Goal: Information Seeking & Learning: Learn about a topic

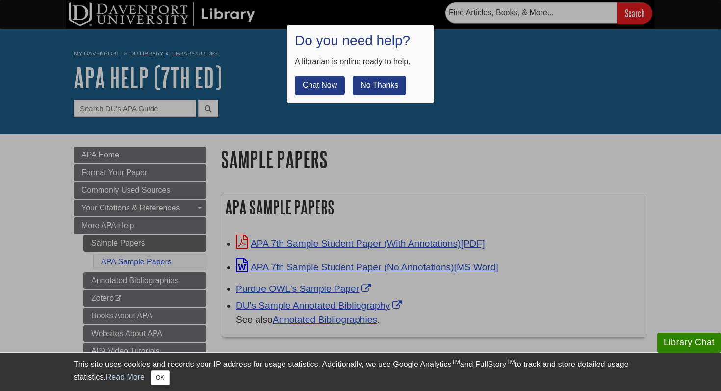
scroll to position [104, 0]
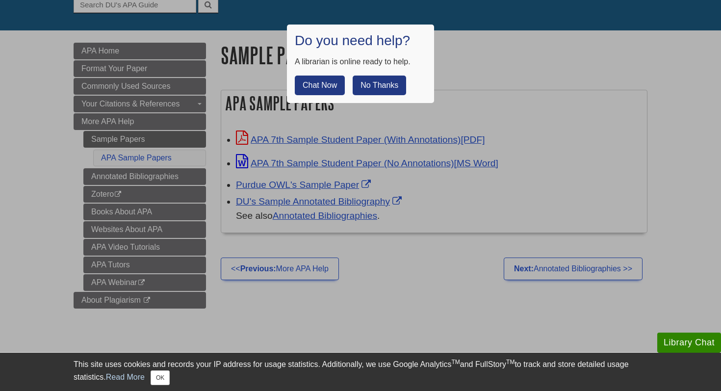
click at [385, 86] on button "No Thanks" at bounding box center [379, 86] width 53 height 20
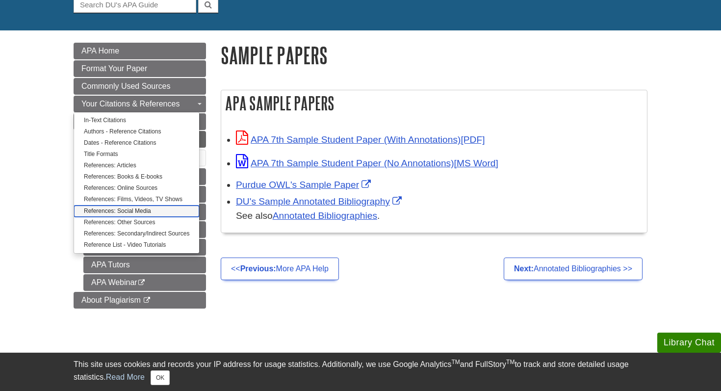
click at [160, 211] on link "References: Social Media" at bounding box center [136, 211] width 125 height 11
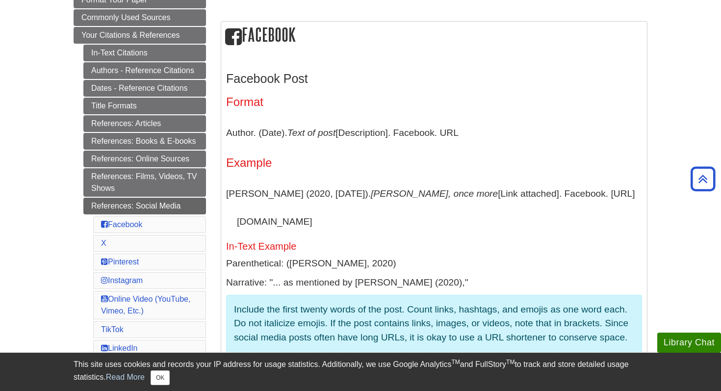
scroll to position [166, 0]
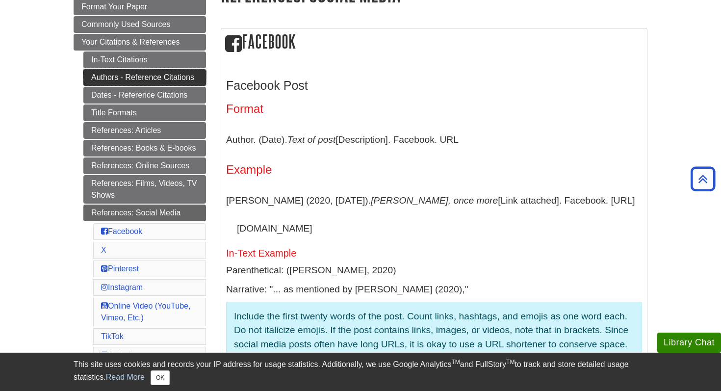
click at [180, 78] on link "Authors - Reference Citations" at bounding box center [144, 77] width 123 height 17
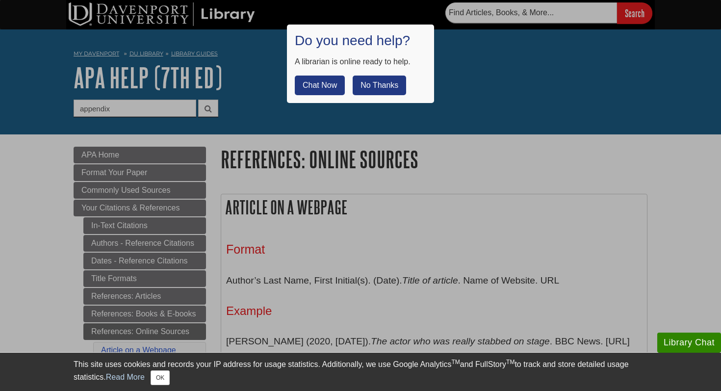
click at [386, 87] on button "No Thanks" at bounding box center [379, 86] width 53 height 20
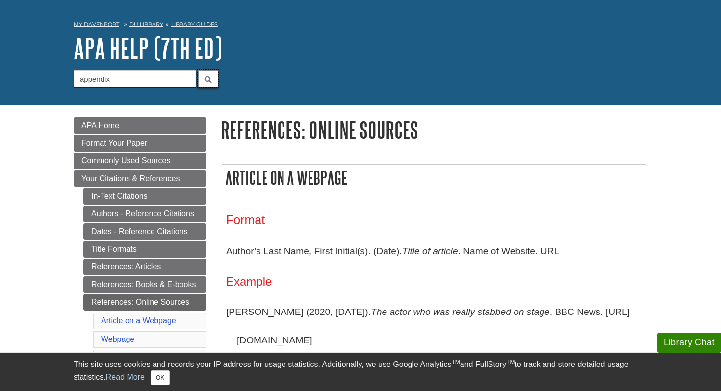
scroll to position [32, 0]
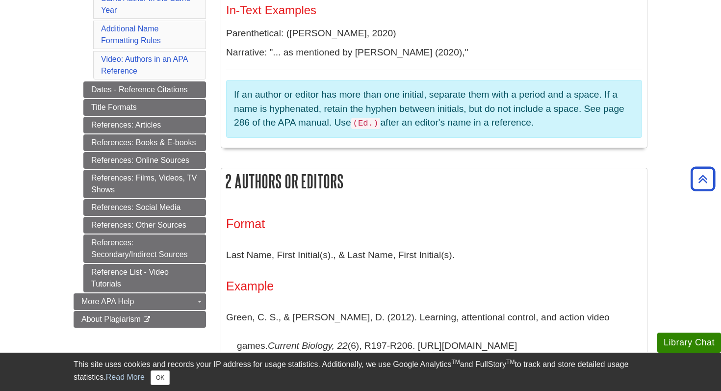
scroll to position [416, 0]
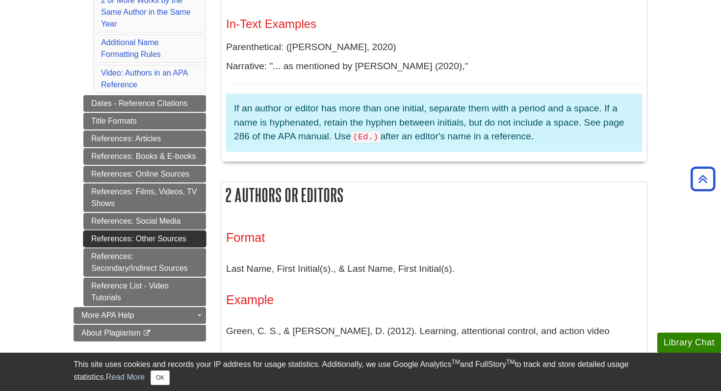
click at [169, 237] on link "References: Other Sources" at bounding box center [144, 239] width 123 height 17
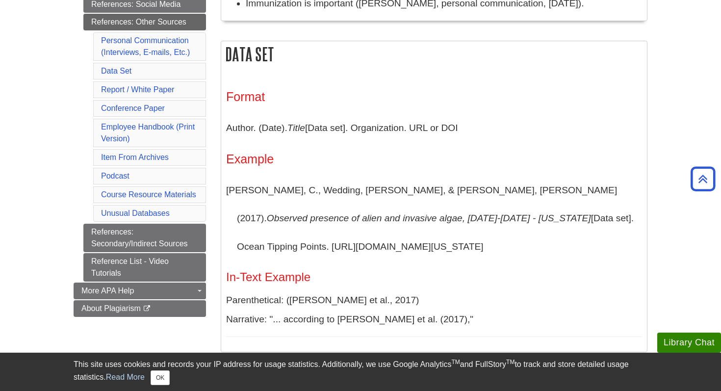
scroll to position [384, 0]
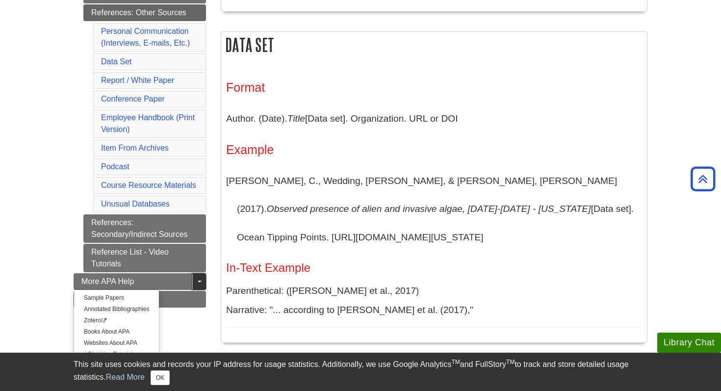
click at [193, 283] on link "Toggle Dropdown" at bounding box center [199, 281] width 14 height 17
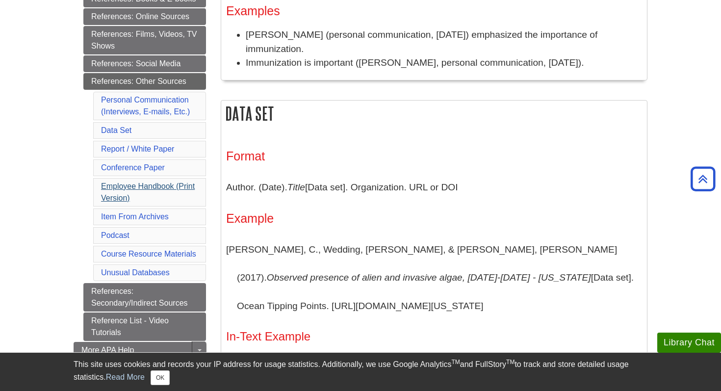
scroll to position [308, 0]
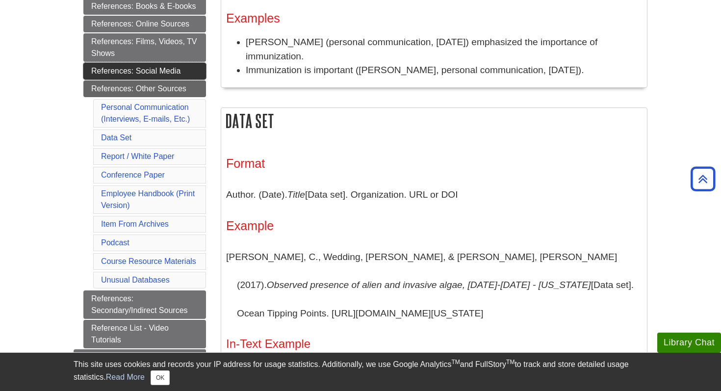
click at [164, 72] on link "References: Social Media" at bounding box center [144, 71] width 123 height 17
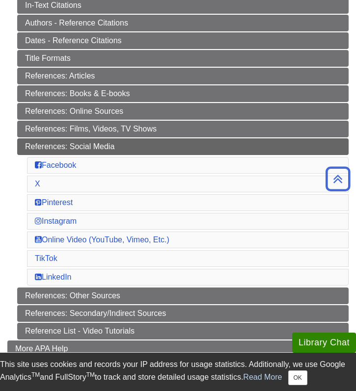
scroll to position [223, 0]
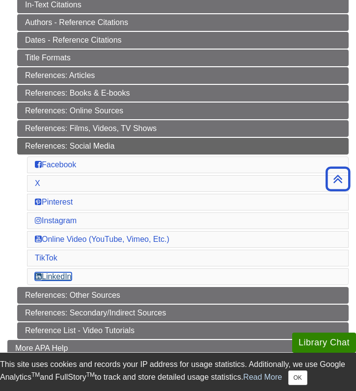
click at [65, 278] on link "LinkedIn" at bounding box center [53, 276] width 37 height 8
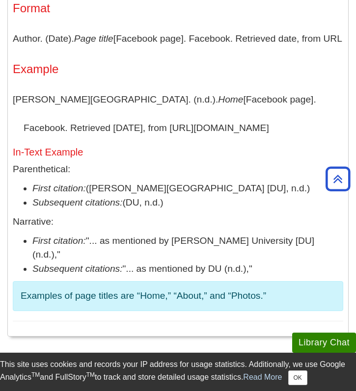
scroll to position [1059, 0]
